Goal: Transaction & Acquisition: Obtain resource

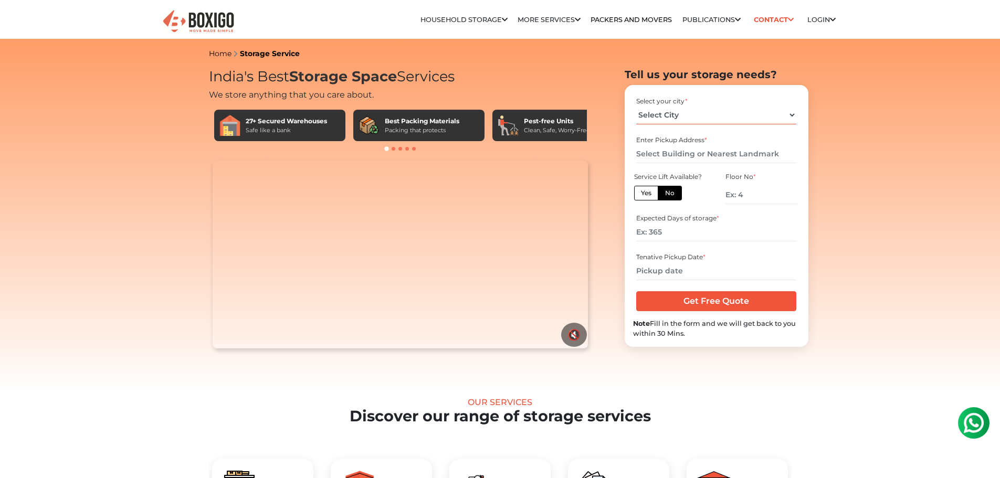
click at [698, 113] on select "Select City [GEOGRAPHIC_DATA] [GEOGRAPHIC_DATA] [GEOGRAPHIC_DATA] [GEOGRAPHIC_D…" at bounding box center [716, 115] width 160 height 18
select select "[GEOGRAPHIC_DATA]"
click at [636, 106] on select "Select City [GEOGRAPHIC_DATA] [GEOGRAPHIC_DATA] [GEOGRAPHIC_DATA] [GEOGRAPHIC_D…" at bounding box center [716, 115] width 160 height 18
click at [668, 157] on input "text" at bounding box center [716, 154] width 160 height 18
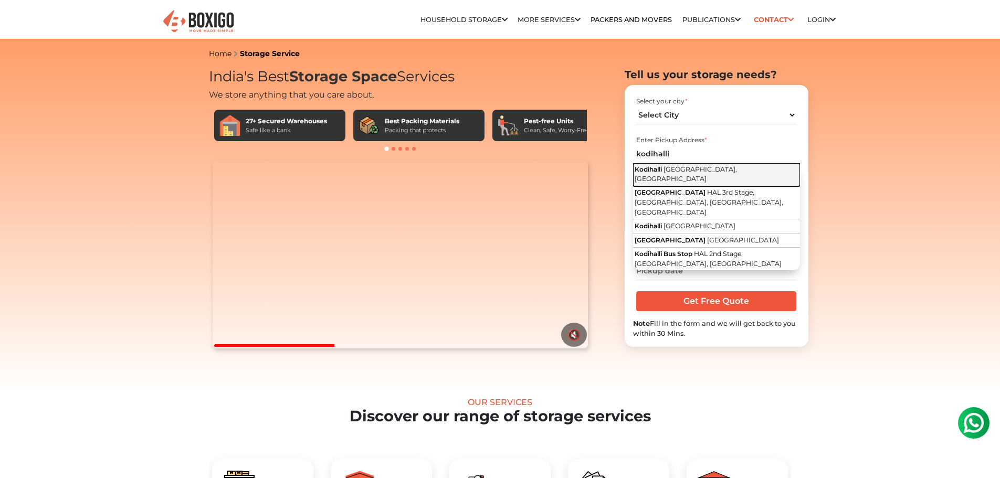
click at [667, 170] on span "[GEOGRAPHIC_DATA], [GEOGRAPHIC_DATA]" at bounding box center [686, 174] width 102 height 18
type input "Kodihalli, [GEOGRAPHIC_DATA], [GEOGRAPHIC_DATA]"
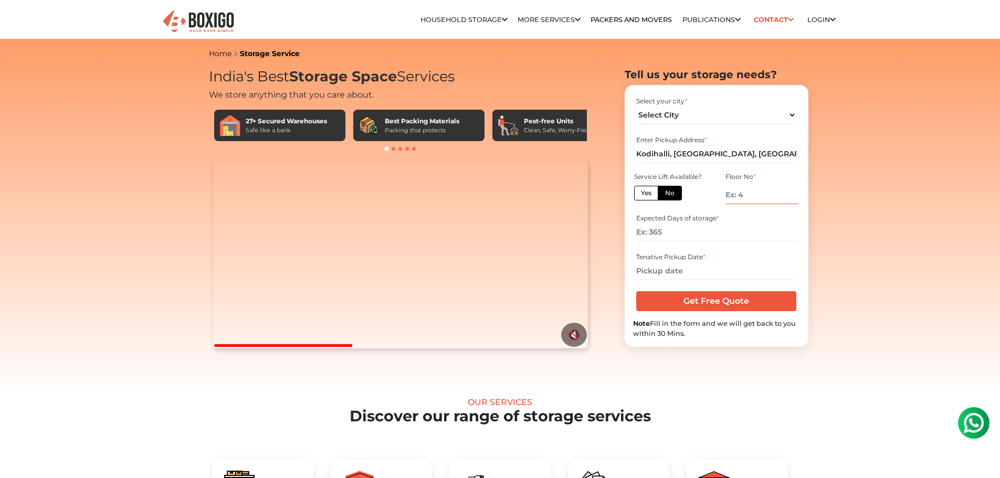
click at [765, 197] on input "number" at bounding box center [762, 195] width 72 height 18
type input "2"
click at [673, 234] on input "number" at bounding box center [716, 232] width 160 height 18
type input "30"
click at [674, 274] on input "text" at bounding box center [716, 271] width 160 height 18
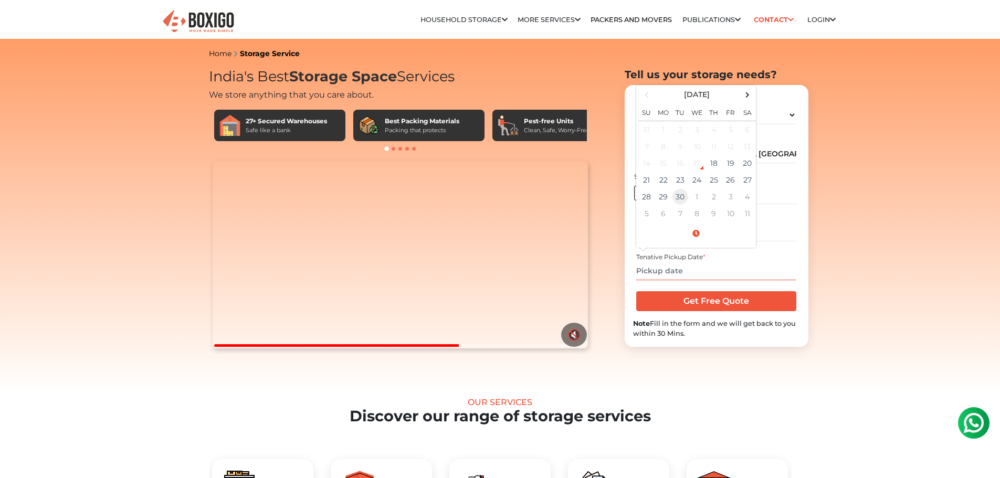
click at [679, 197] on td "30" at bounding box center [680, 197] width 17 height 17
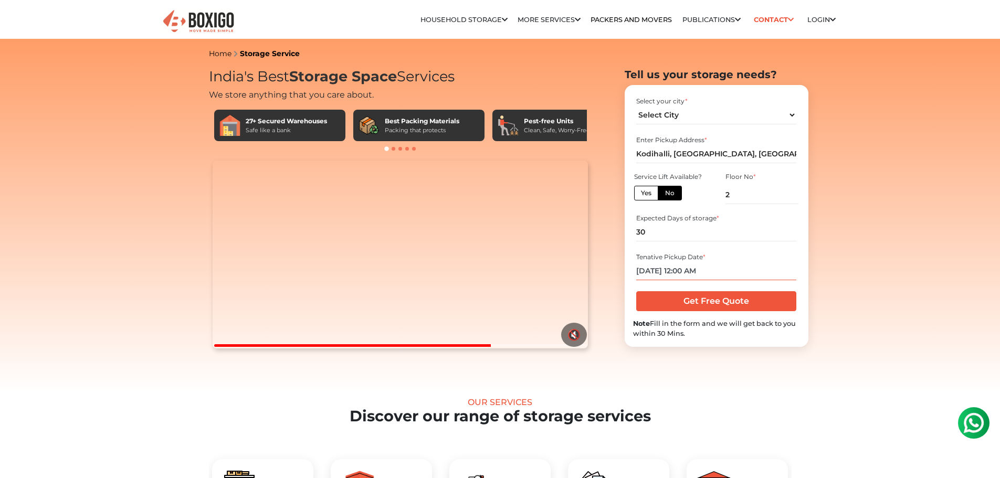
click at [688, 268] on input "[DATE] 12:00 AM" at bounding box center [716, 271] width 160 height 18
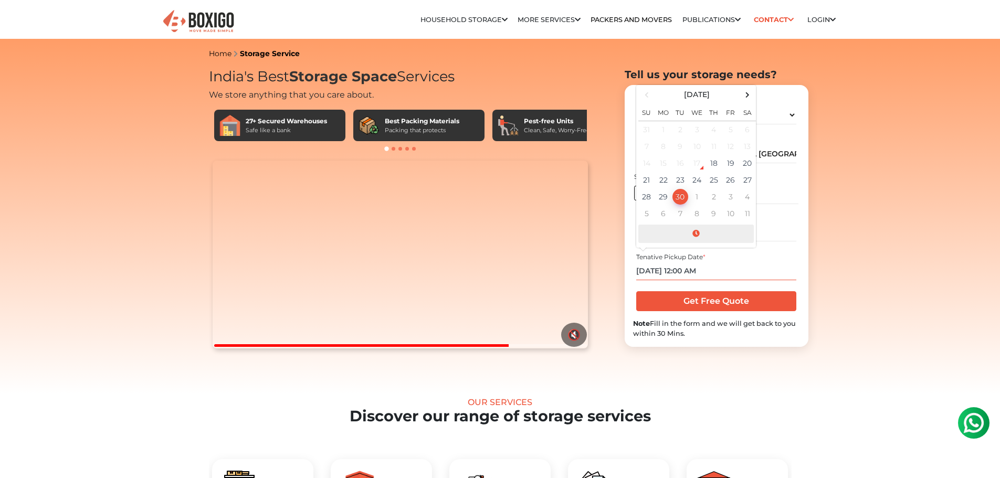
click at [695, 235] on span at bounding box center [697, 234] width 116 height 18
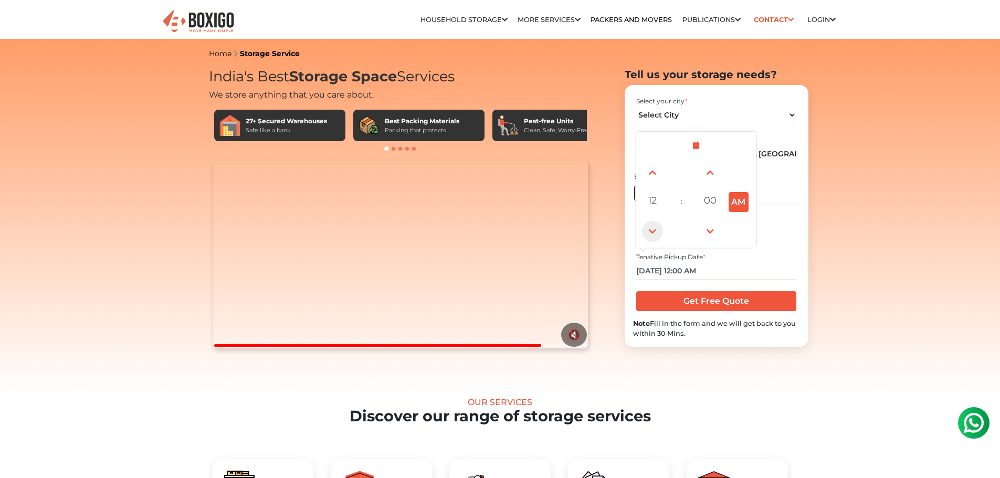
click at [650, 237] on span at bounding box center [652, 231] width 21 height 21
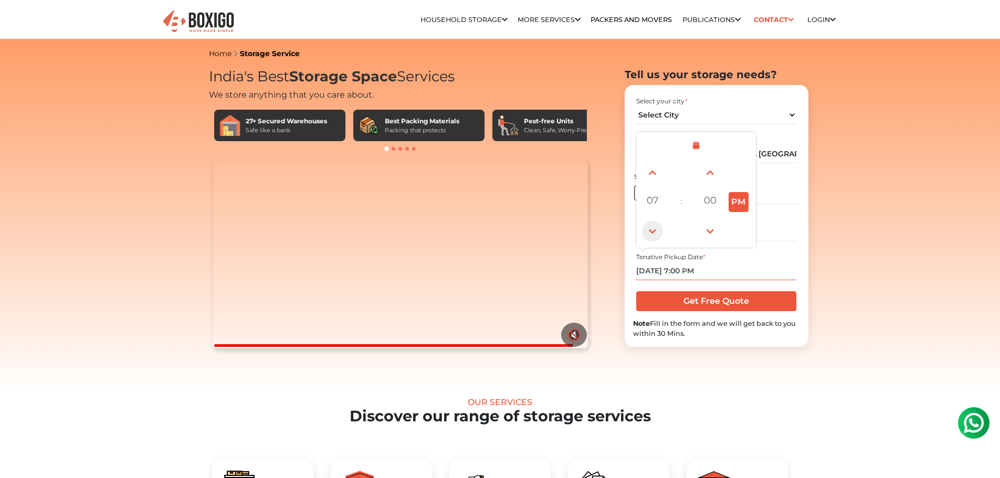
click at [650, 237] on span at bounding box center [652, 231] width 21 height 21
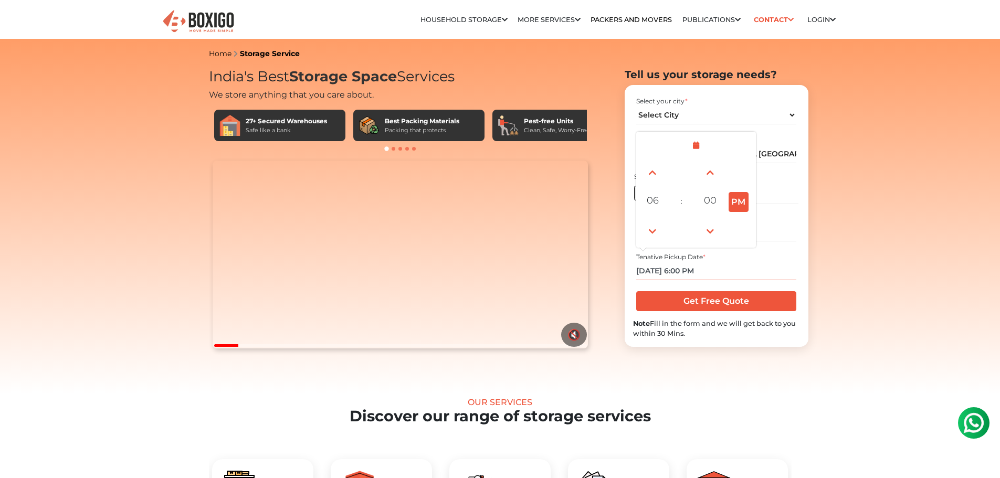
click at [743, 201] on button "PM" at bounding box center [739, 202] width 20 height 20
click at [656, 168] on span at bounding box center [652, 172] width 21 height 21
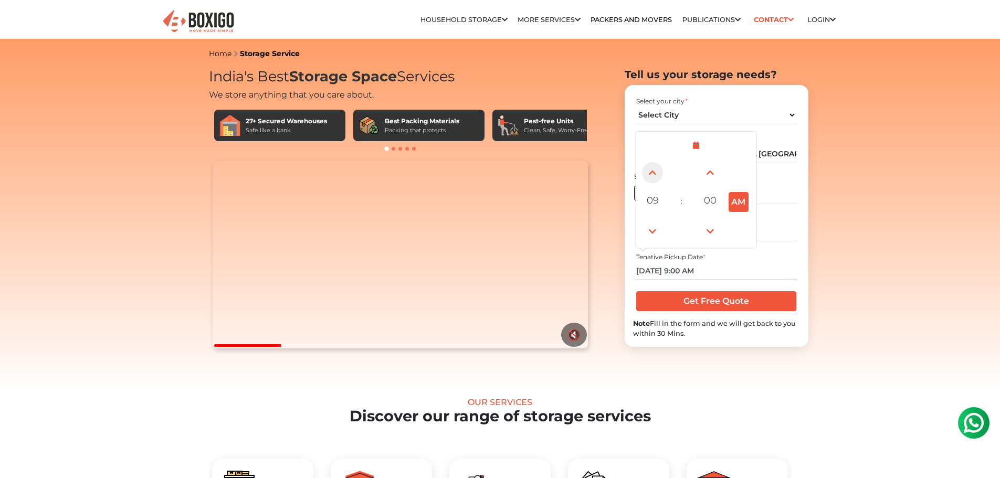
type input "[DATE] 10:00 AM"
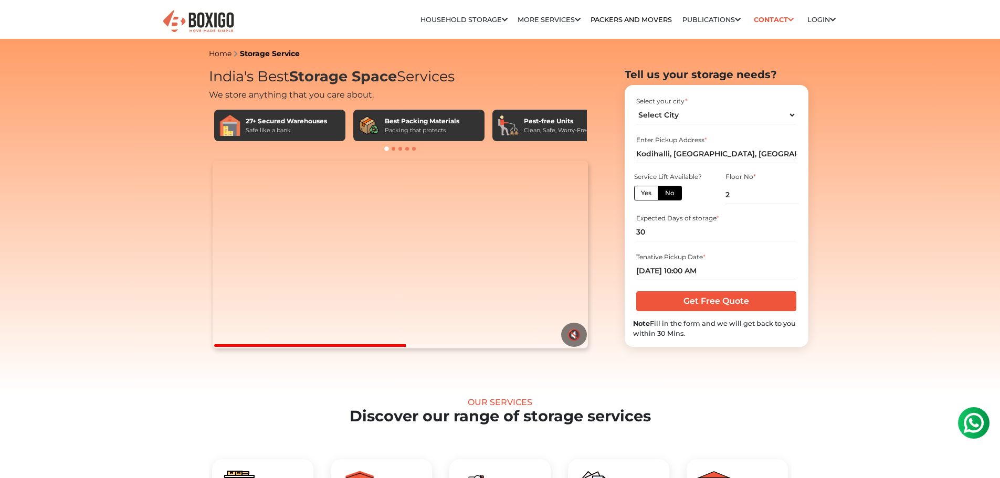
click at [670, 194] on label "No" at bounding box center [670, 193] width 24 height 15
click at [670, 194] on input "No" at bounding box center [668, 192] width 7 height 7
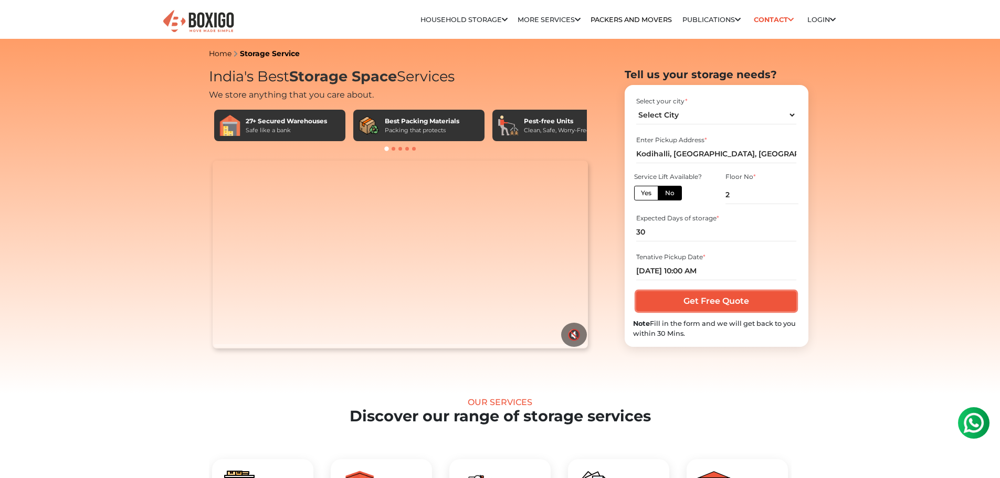
click at [711, 296] on input "Get Free Quote" at bounding box center [716, 301] width 160 height 20
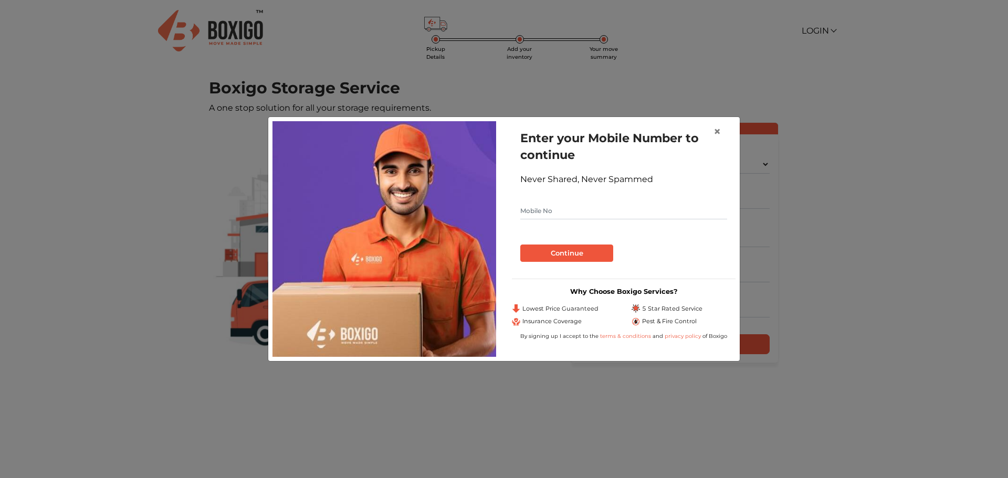
click at [527, 214] on input "text" at bounding box center [623, 211] width 207 height 17
type input "7892994708"
click at [573, 259] on button "Continue" at bounding box center [566, 254] width 93 height 18
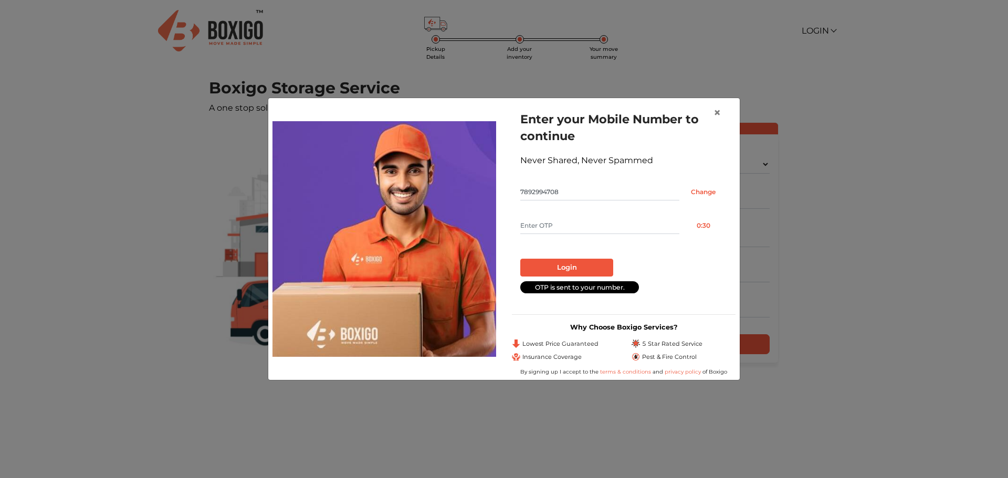
click at [548, 223] on input "text" at bounding box center [599, 225] width 159 height 17
type input "6808"
click at [550, 266] on button "Login" at bounding box center [566, 268] width 93 height 18
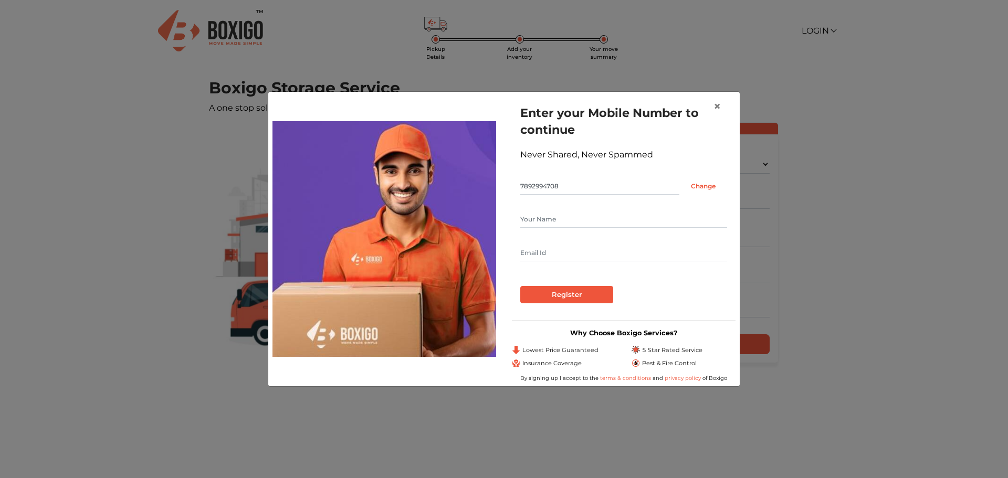
click at [561, 213] on input "text" at bounding box center [623, 219] width 207 height 17
type input "Hemanth"
click at [569, 257] on input "text" at bounding box center [623, 253] width 207 height 17
type input "harveysuits4@gmail.com"
click at [564, 297] on input "Register" at bounding box center [566, 295] width 93 height 18
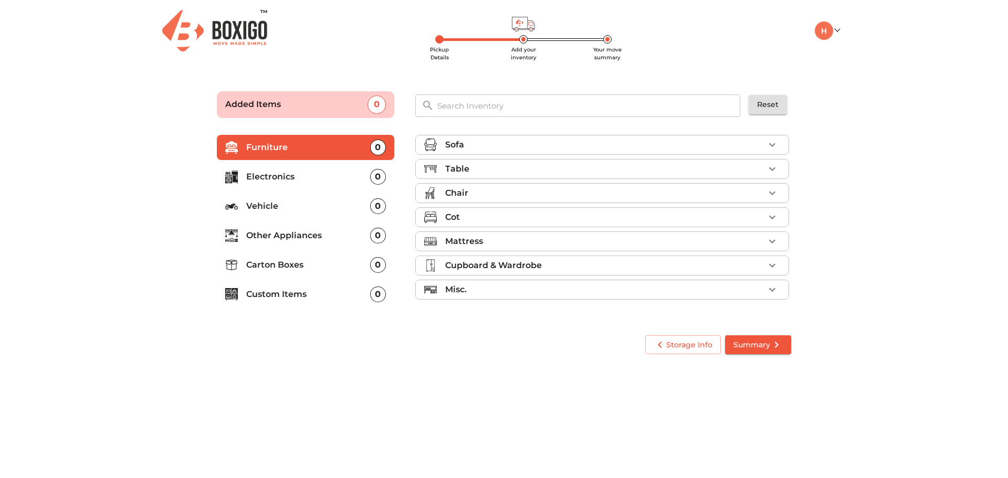
click at [769, 145] on icon "button" at bounding box center [772, 145] width 13 height 13
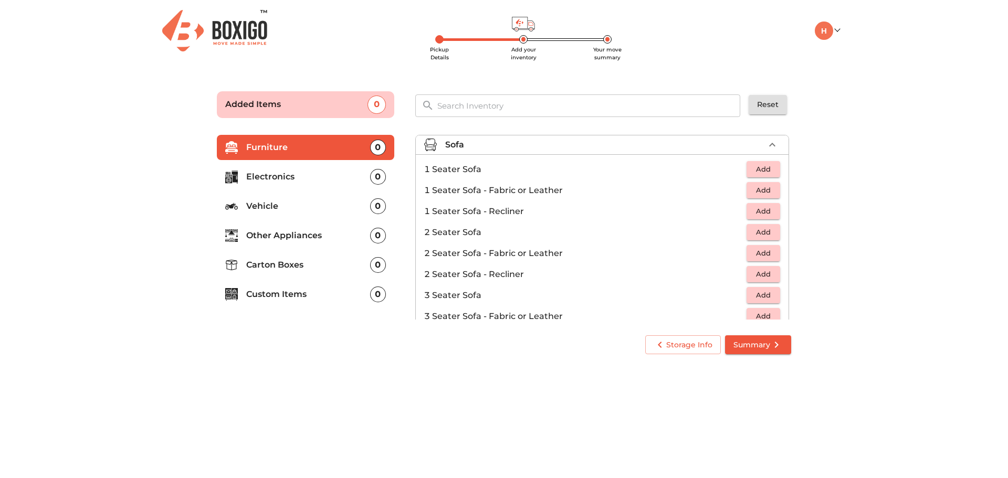
click at [766, 294] on span "Add" at bounding box center [763, 295] width 23 height 12
click at [769, 142] on icon "button" at bounding box center [772, 145] width 13 height 13
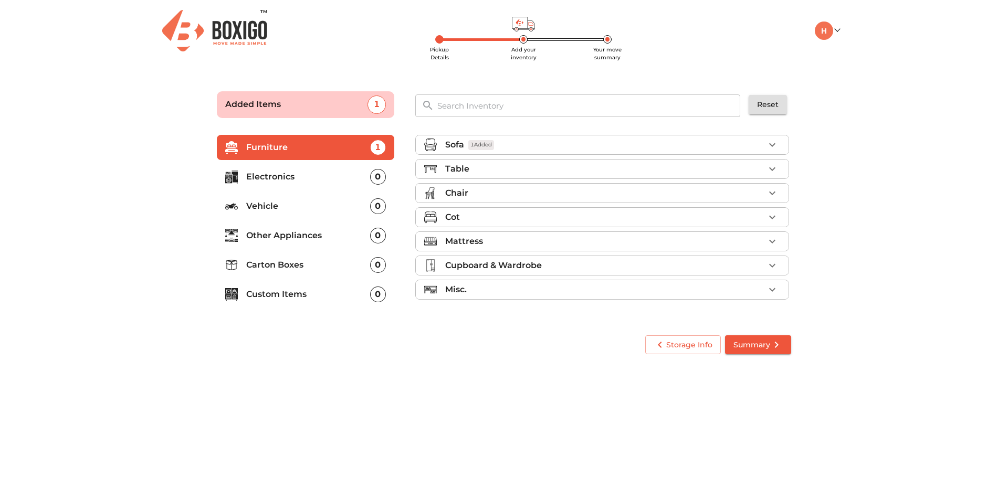
click at [767, 168] on icon "button" at bounding box center [772, 169] width 13 height 13
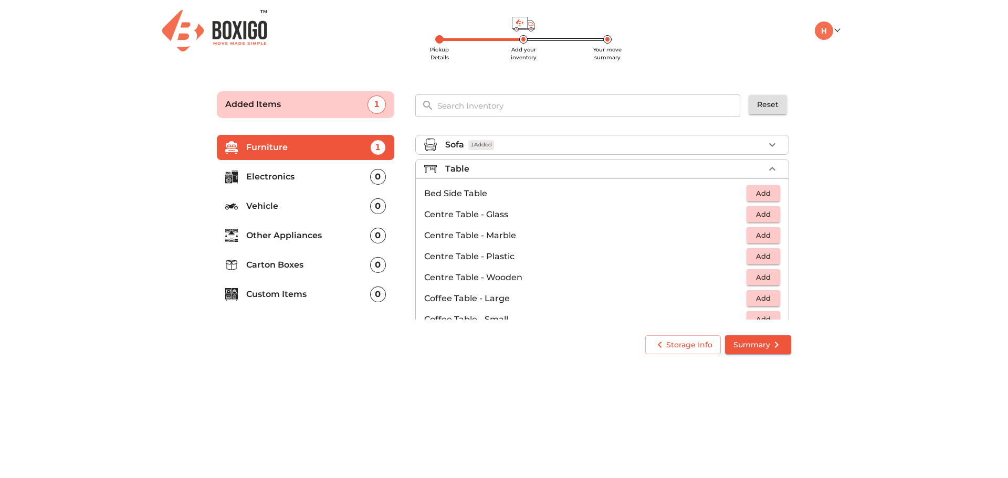
click at [764, 196] on span "Add" at bounding box center [763, 193] width 23 height 12
click at [769, 170] on icon "button" at bounding box center [772, 169] width 13 height 13
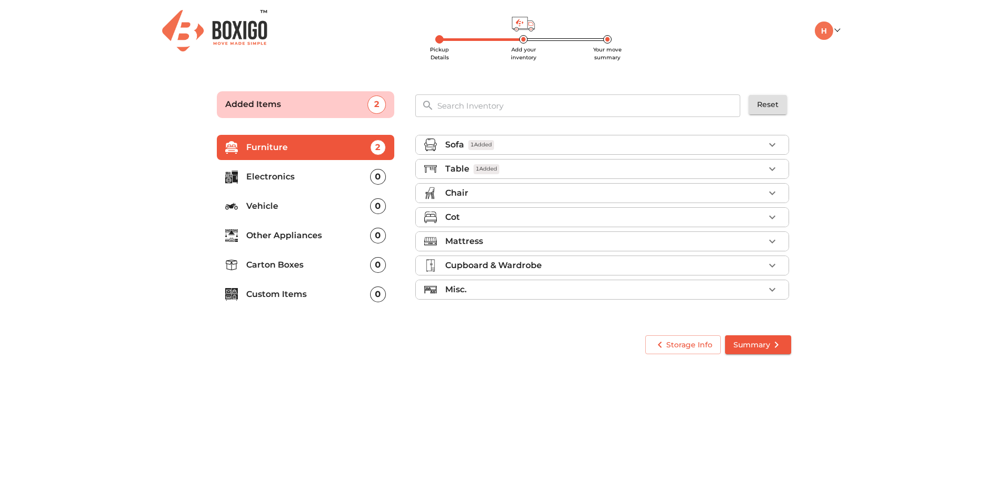
click at [776, 221] on icon "button" at bounding box center [772, 217] width 13 height 13
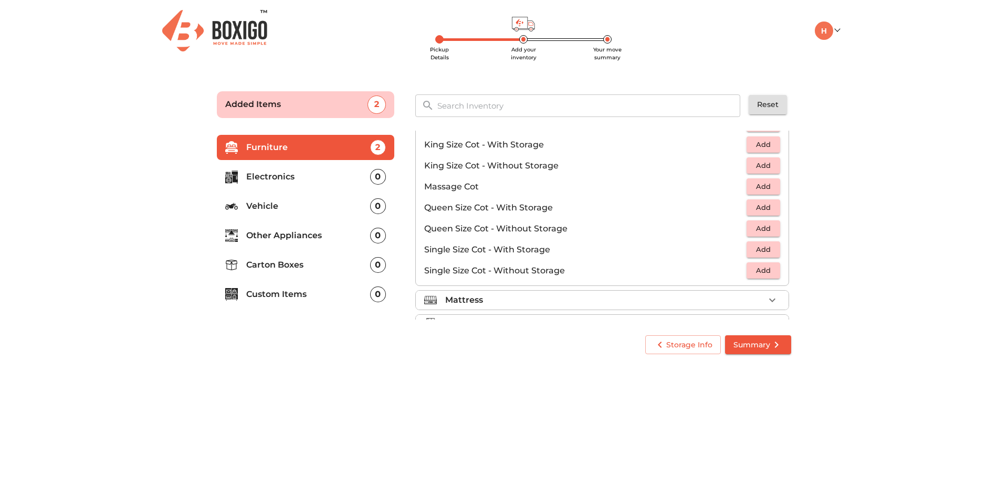
scroll to position [263, 0]
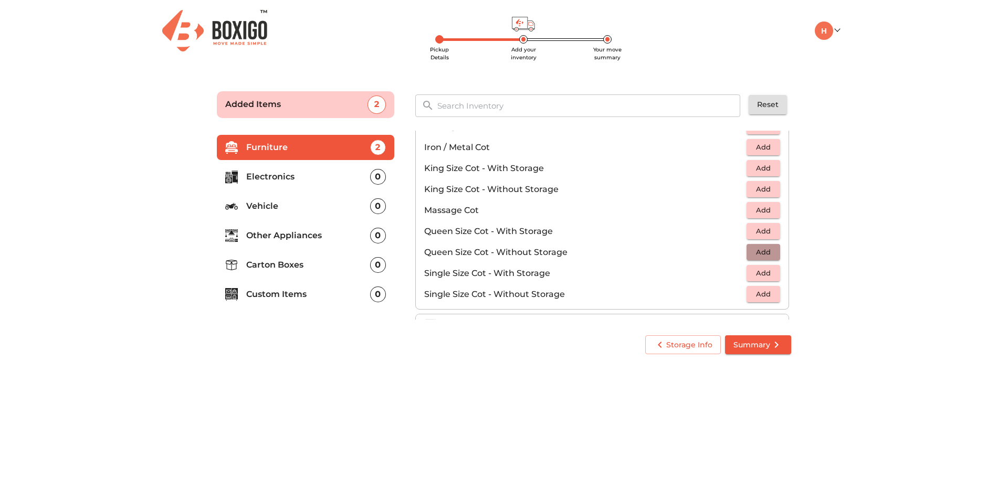
click at [759, 252] on span "Add" at bounding box center [763, 252] width 23 height 12
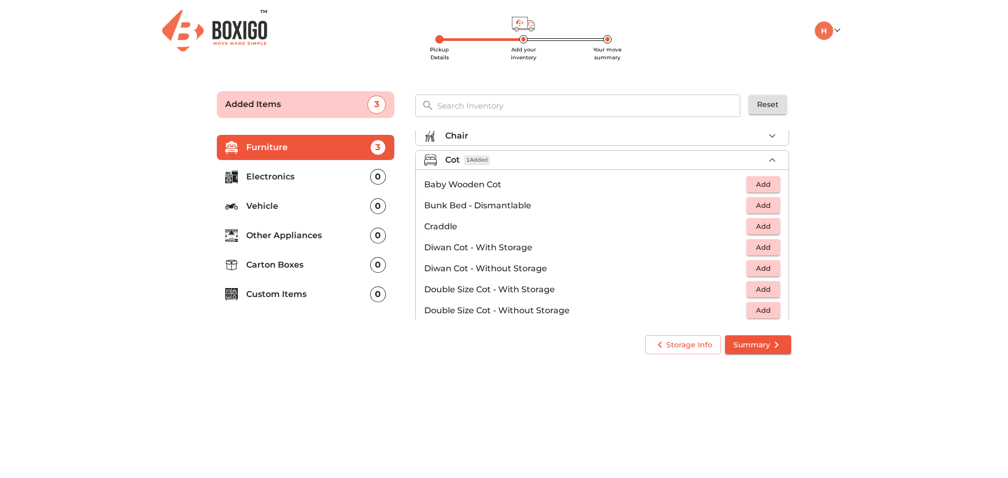
scroll to position [53, 0]
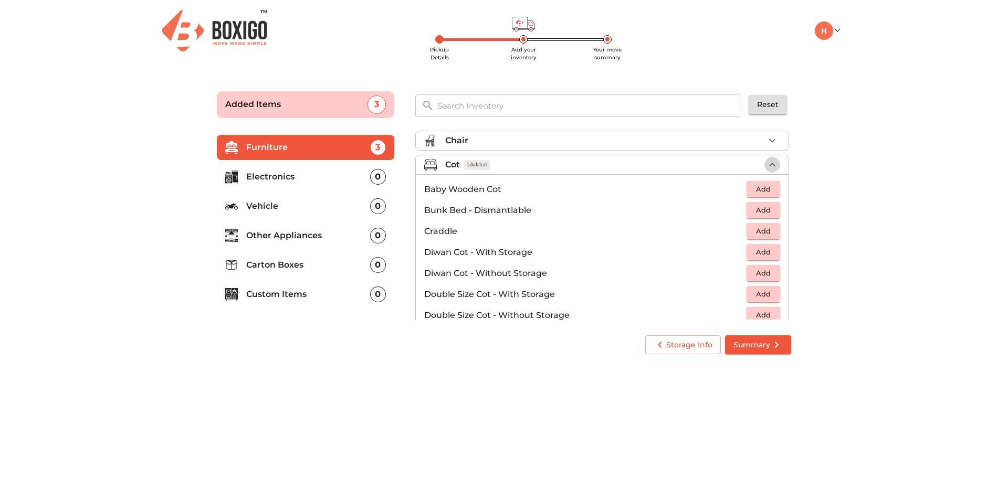
click at [770, 168] on icon "button" at bounding box center [772, 165] width 13 height 13
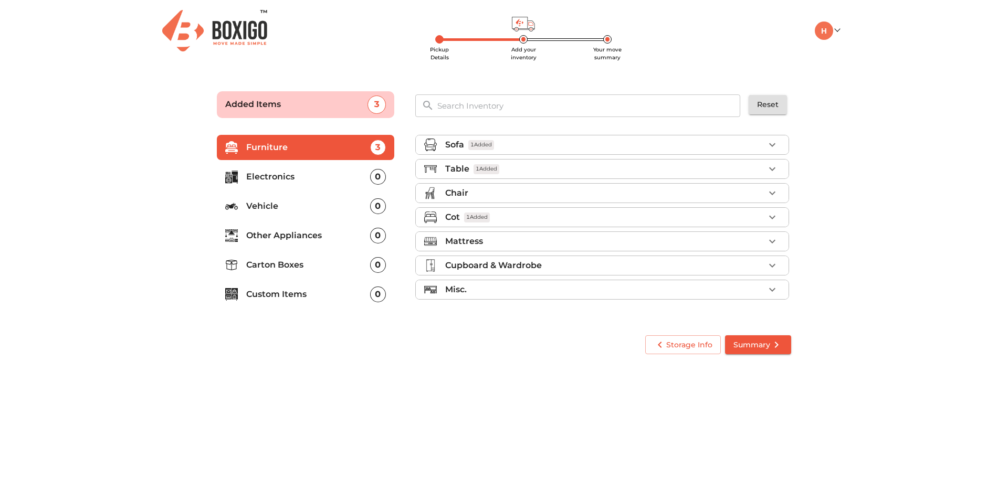
scroll to position [0, 0]
click at [774, 244] on icon "button" at bounding box center [772, 241] width 13 height 13
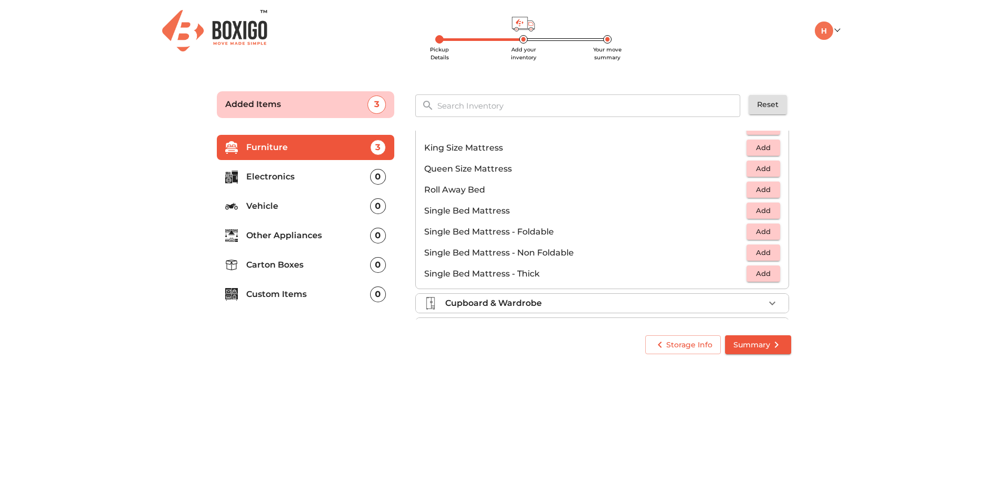
scroll to position [155, 0]
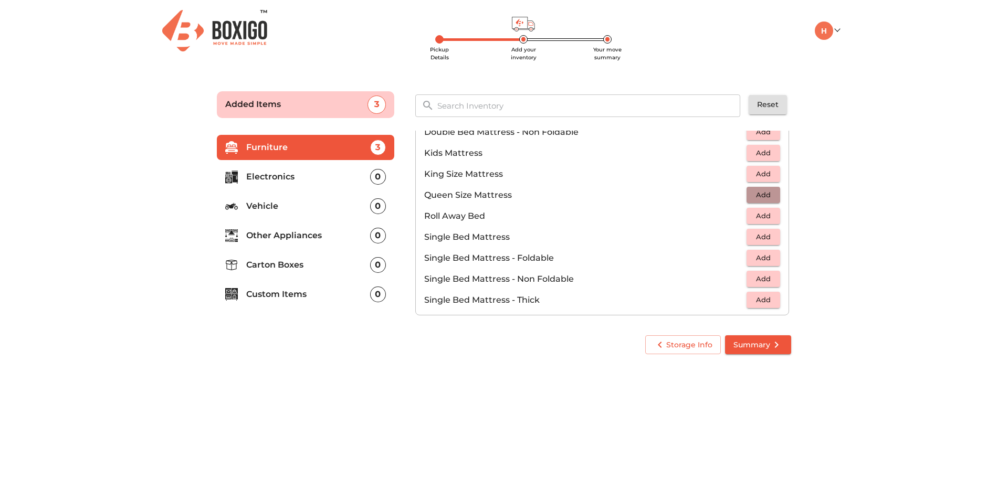
click at [758, 192] on span "Add" at bounding box center [763, 195] width 23 height 12
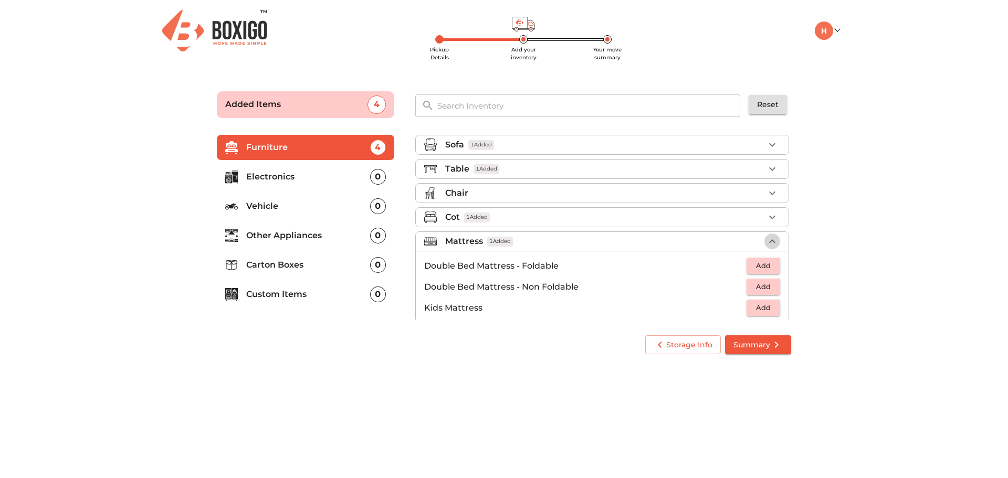
click at [774, 242] on button "button" at bounding box center [773, 242] width 16 height 16
click at [775, 286] on icon "button" at bounding box center [772, 290] width 13 height 13
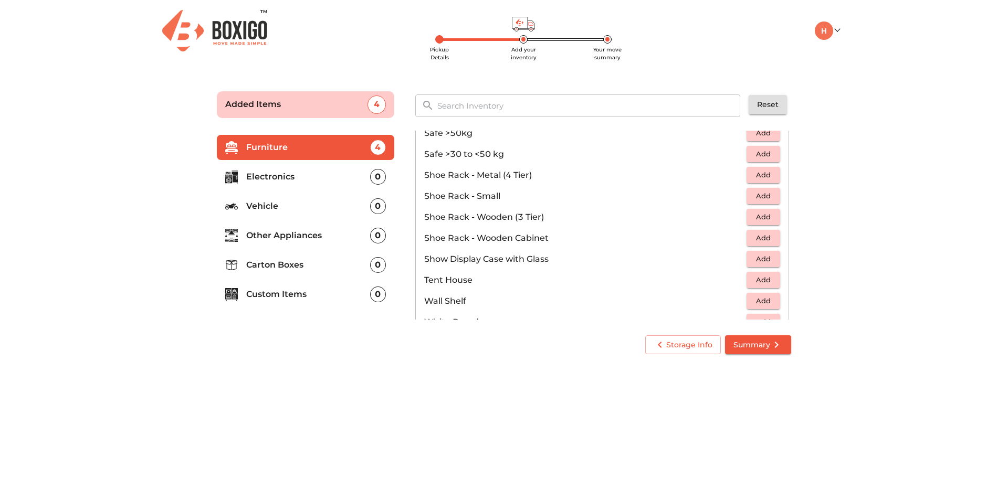
scroll to position [565, 0]
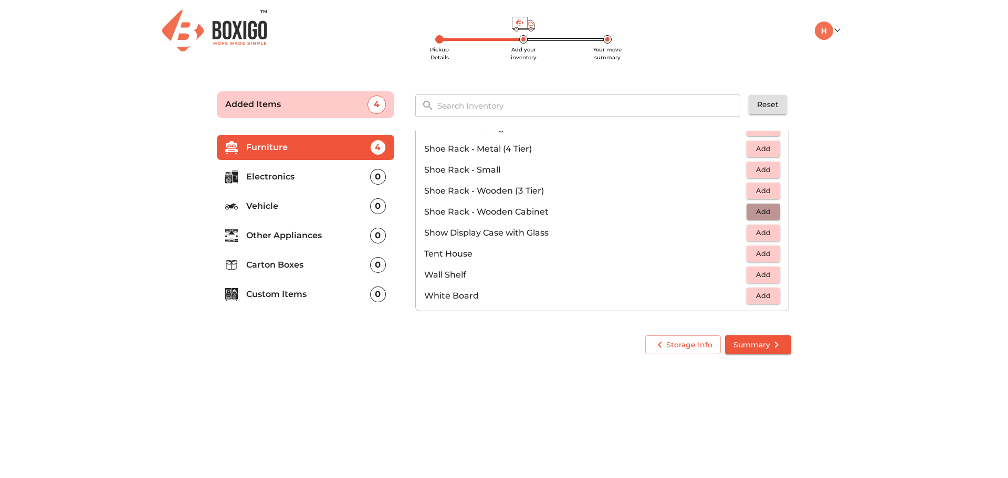
click at [759, 208] on span "Add" at bounding box center [763, 212] width 23 height 12
click at [277, 263] on p "Carton Boxes" at bounding box center [308, 265] width 124 height 13
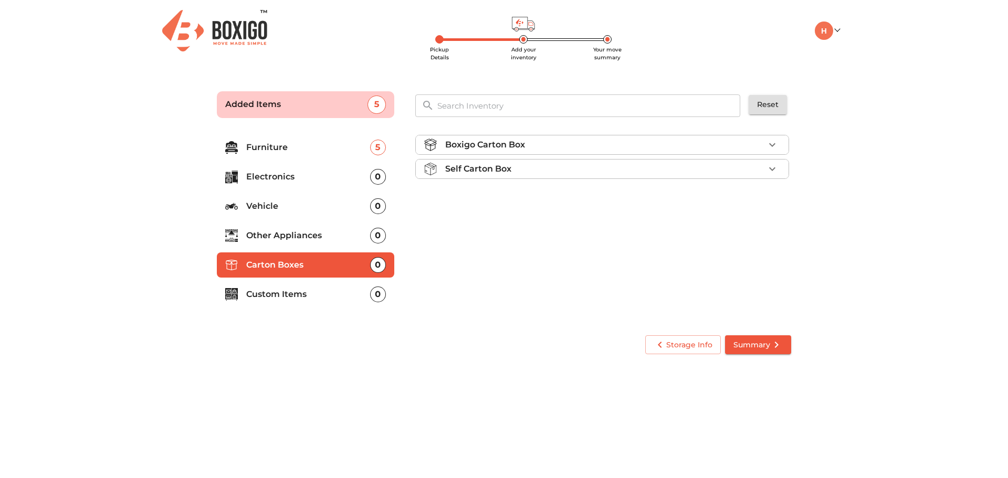
scroll to position [0, 0]
click at [775, 144] on icon "button" at bounding box center [772, 145] width 6 height 4
click at [761, 170] on span "Add" at bounding box center [763, 169] width 23 height 12
click at [770, 172] on icon "button" at bounding box center [772, 169] width 13 height 13
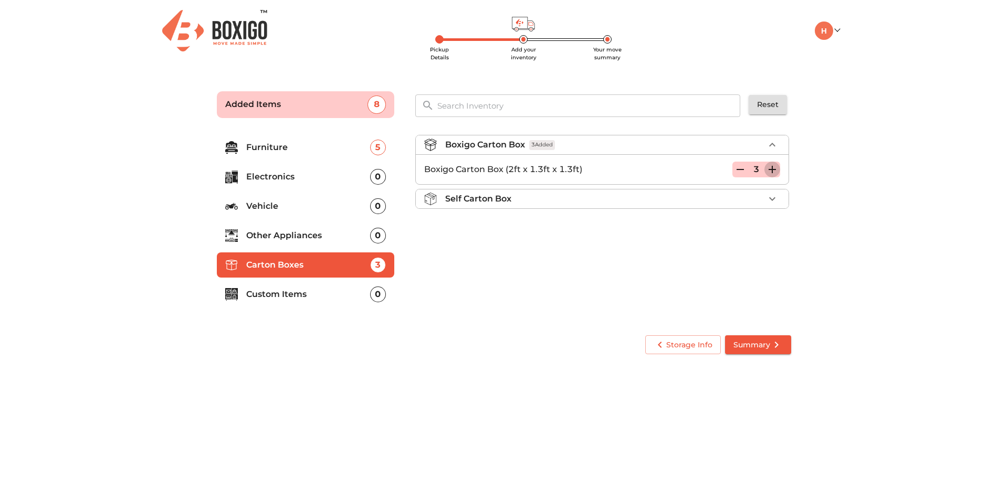
click at [770, 172] on icon "button" at bounding box center [772, 169] width 13 height 13
click at [771, 145] on icon "button" at bounding box center [772, 145] width 6 height 4
